Goal: Communication & Community: Connect with others

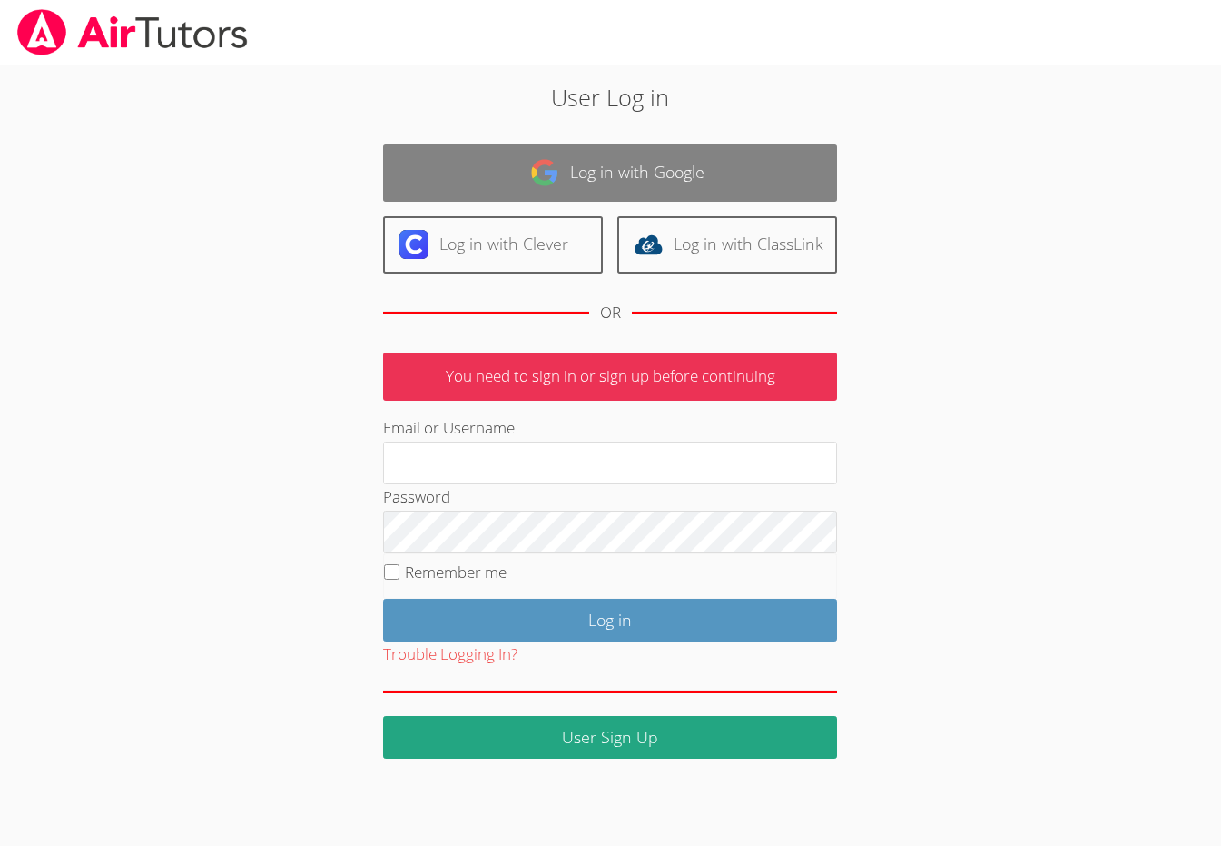
click at [533, 148] on link "Log in with Google" at bounding box center [610, 172] width 454 height 57
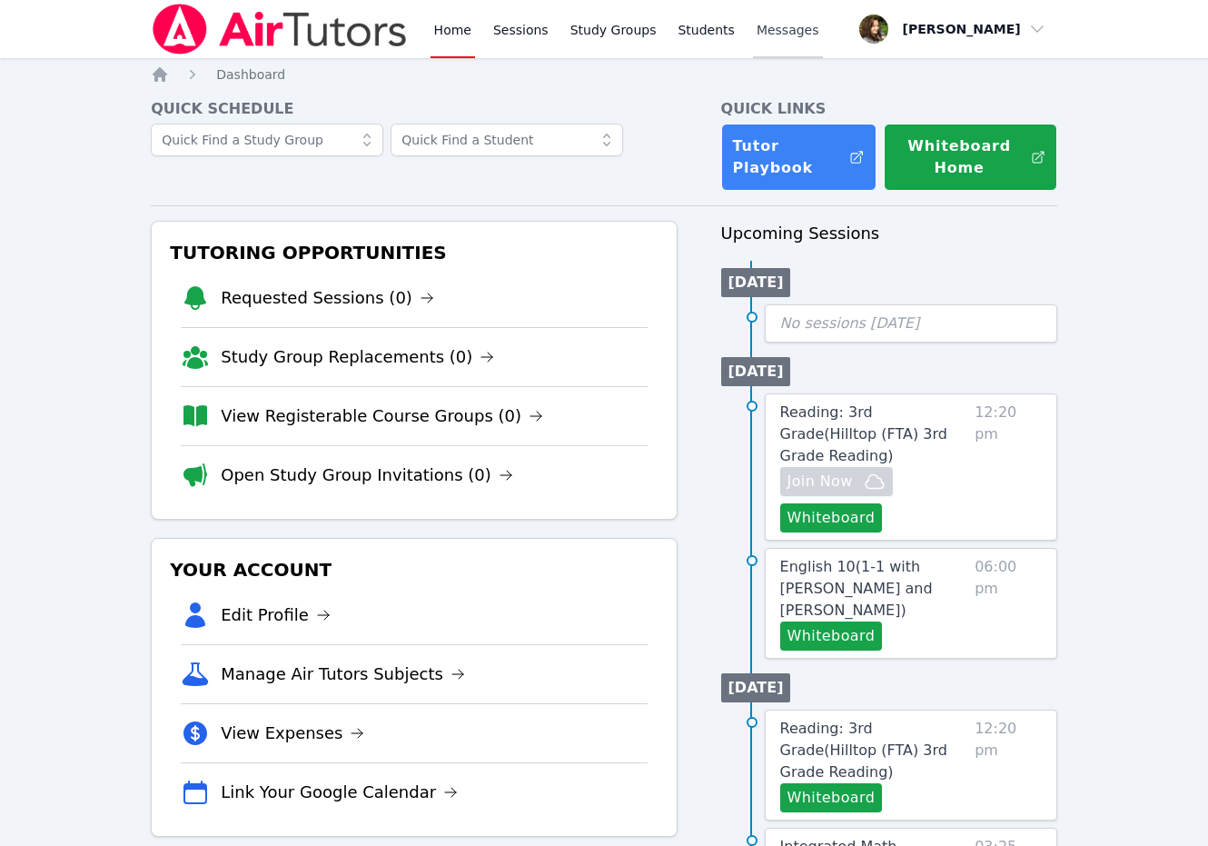
click at [753, 18] on link "Messages" at bounding box center [788, 29] width 70 height 58
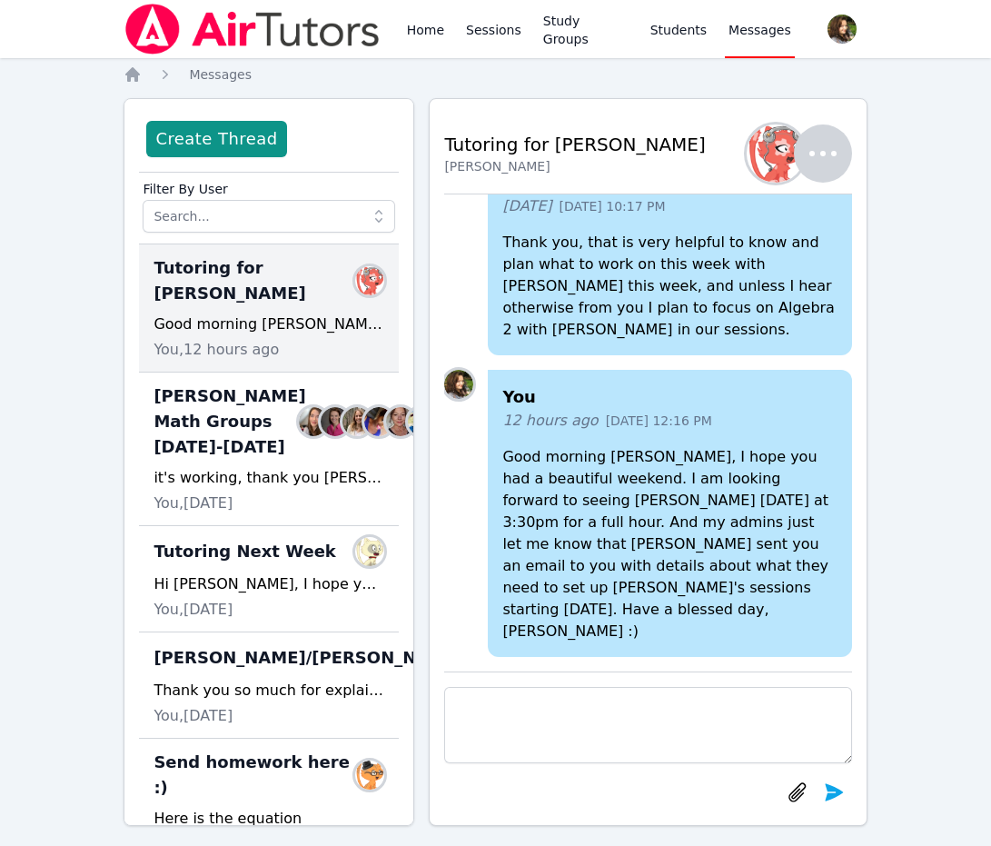
click at [29, 143] on div "Home Sessions Study Groups Students Messages Open user menu [PERSON_NAME] Open …" at bounding box center [495, 431] width 991 height 862
click at [296, 30] on img at bounding box center [252, 29] width 257 height 51
